Goal: Task Accomplishment & Management: Manage account settings

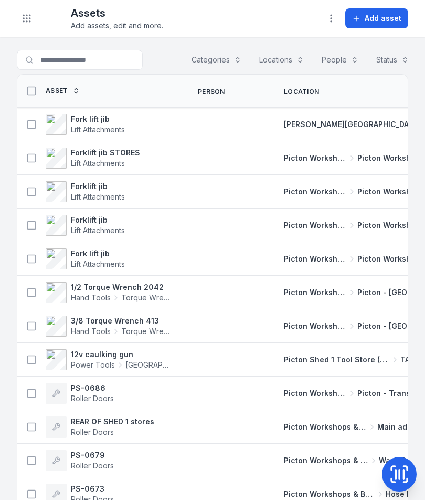
click at [379, 22] on span "Add asset" at bounding box center [383, 18] width 37 height 11
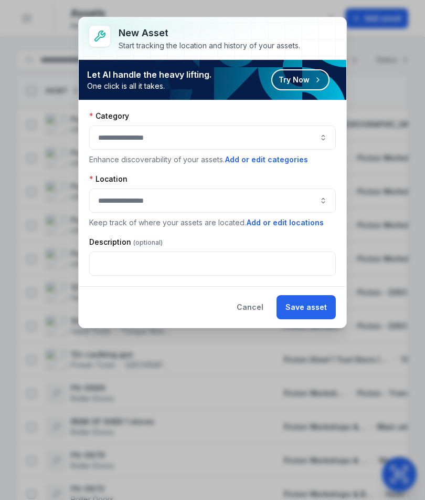
click at [319, 130] on button "button" at bounding box center [212, 137] width 247 height 24
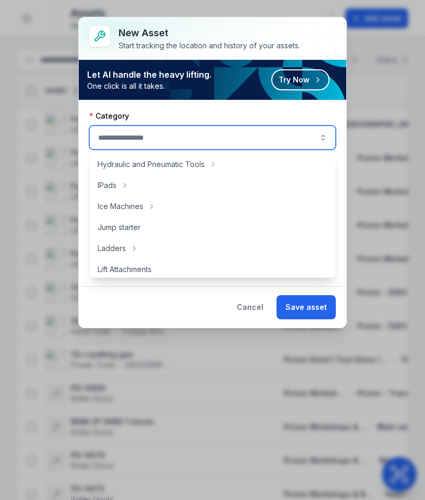
scroll to position [292, 0]
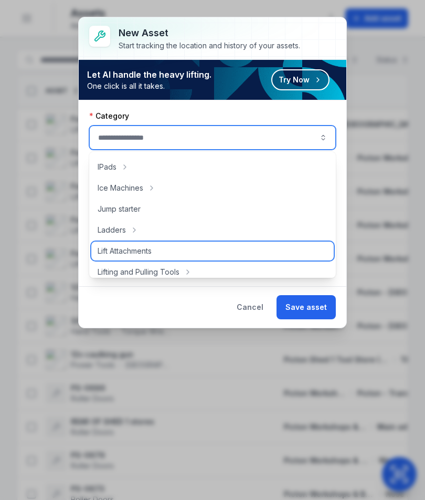
click at [221, 250] on div "Lift Attachments" at bounding box center [212, 251] width 243 height 19
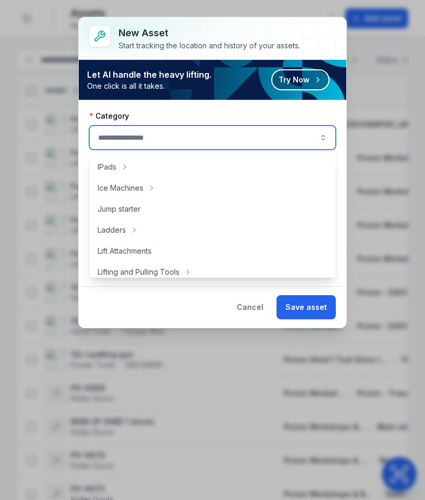
type input "**********"
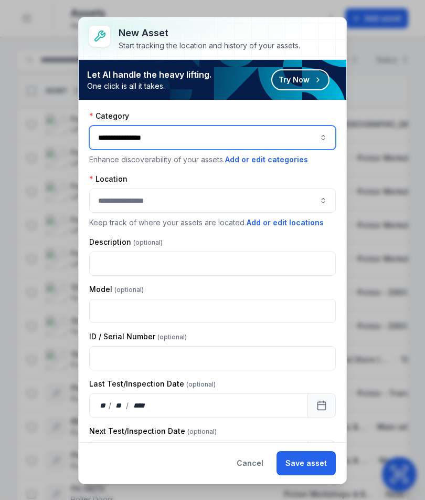
click at [269, 196] on button "button" at bounding box center [212, 200] width 247 height 24
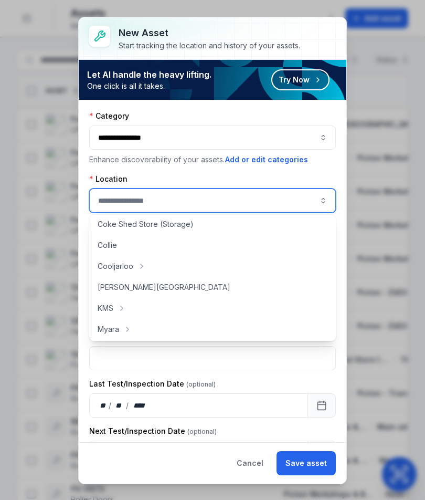
scroll to position [68, 0]
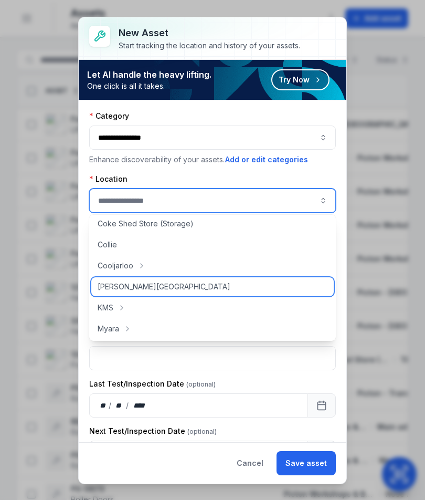
click at [221, 287] on div "[PERSON_NAME][GEOGRAPHIC_DATA]" at bounding box center [212, 286] width 243 height 19
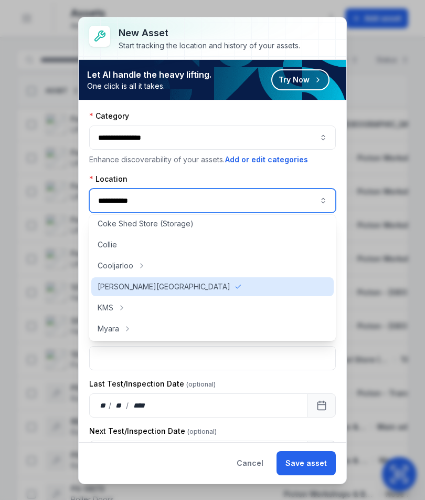
type input "**********"
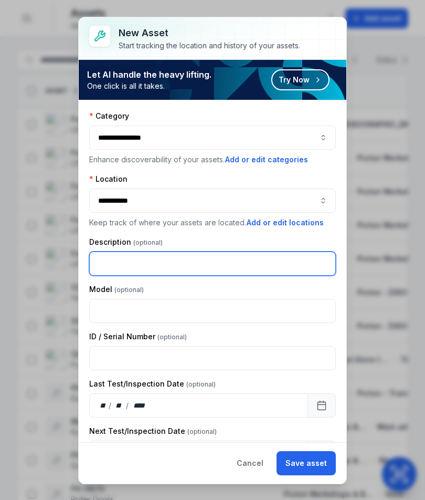
click at [254, 256] on input "text" at bounding box center [212, 263] width 247 height 24
click at [227, 262] on input "text" at bounding box center [212, 263] width 247 height 24
type input "**********"
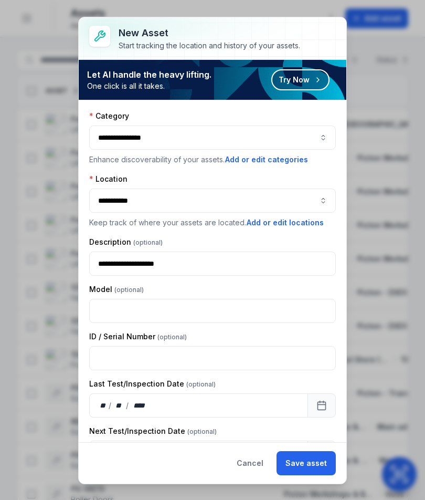
click at [302, 463] on button "Save asset" at bounding box center [306, 463] width 59 height 24
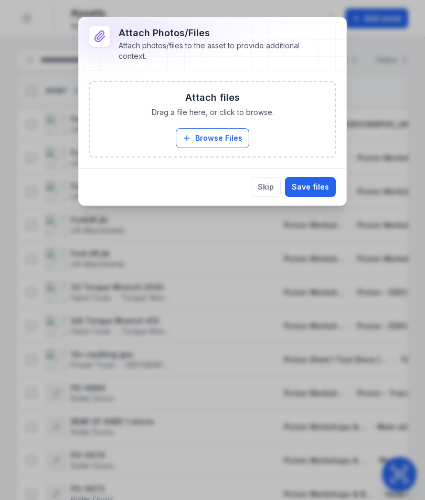
click at [235, 134] on button "Browse Files" at bounding box center [213, 138] width 74 height 20
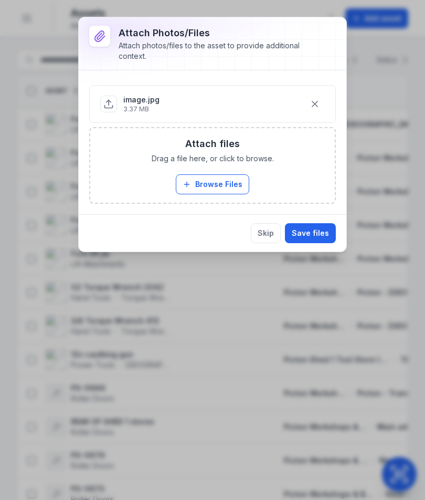
click at [322, 236] on button "Save files" at bounding box center [310, 233] width 51 height 20
click at [314, 232] on button "Save files" at bounding box center [310, 233] width 51 height 20
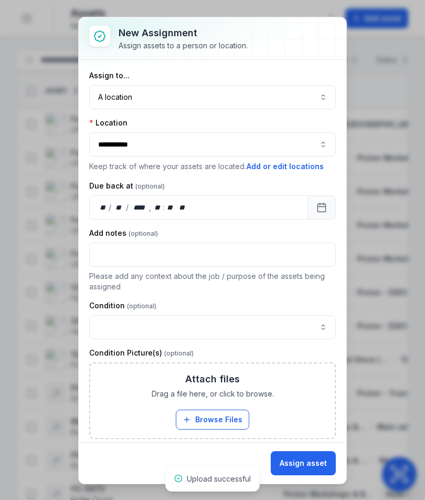
click at [312, 463] on button "Assign asset" at bounding box center [303, 463] width 65 height 24
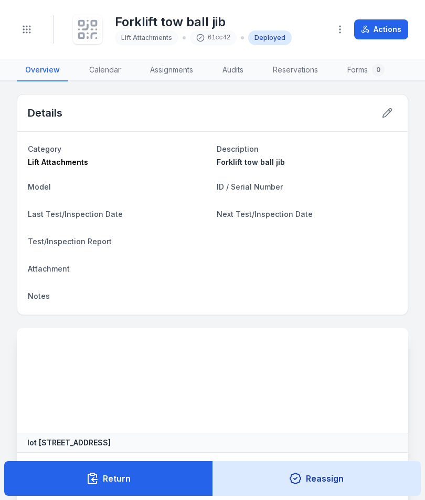
click at [319, 461] on button "Reassign" at bounding box center [317, 478] width 209 height 35
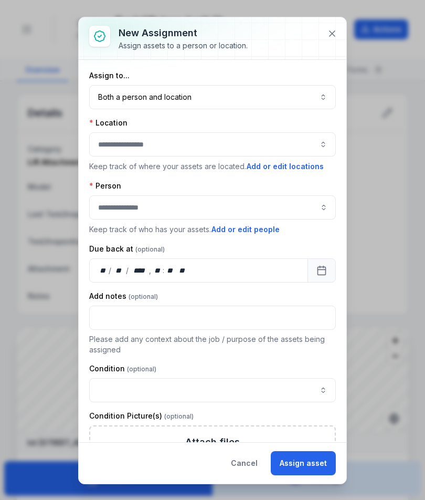
scroll to position [21, 0]
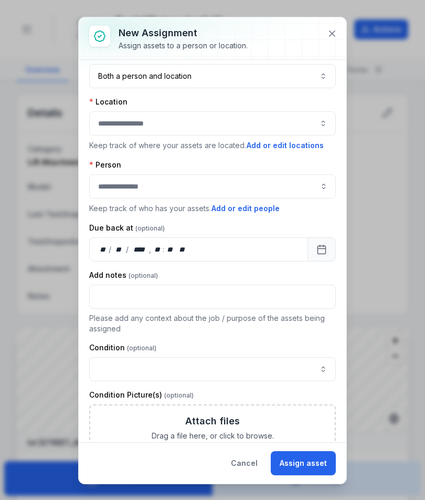
click at [329, 34] on icon at bounding box center [332, 33] width 11 height 11
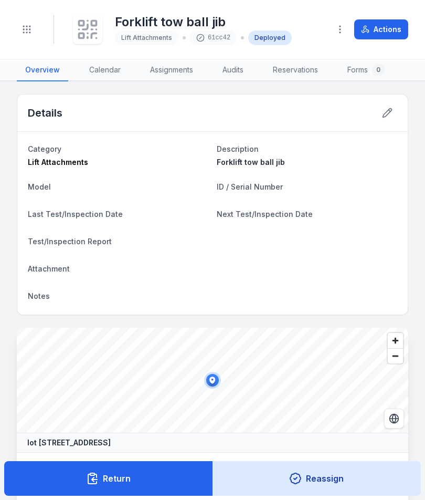
click at [87, 28] on icon at bounding box center [85, 27] width 5 height 5
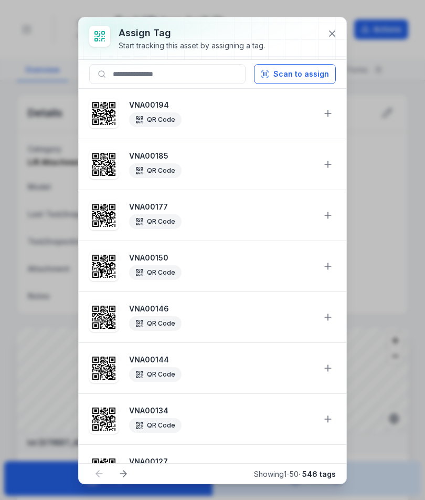
click at [289, 71] on button "Scan to assign" at bounding box center [295, 74] width 82 height 20
